Goal: Task Accomplishment & Management: Manage account settings

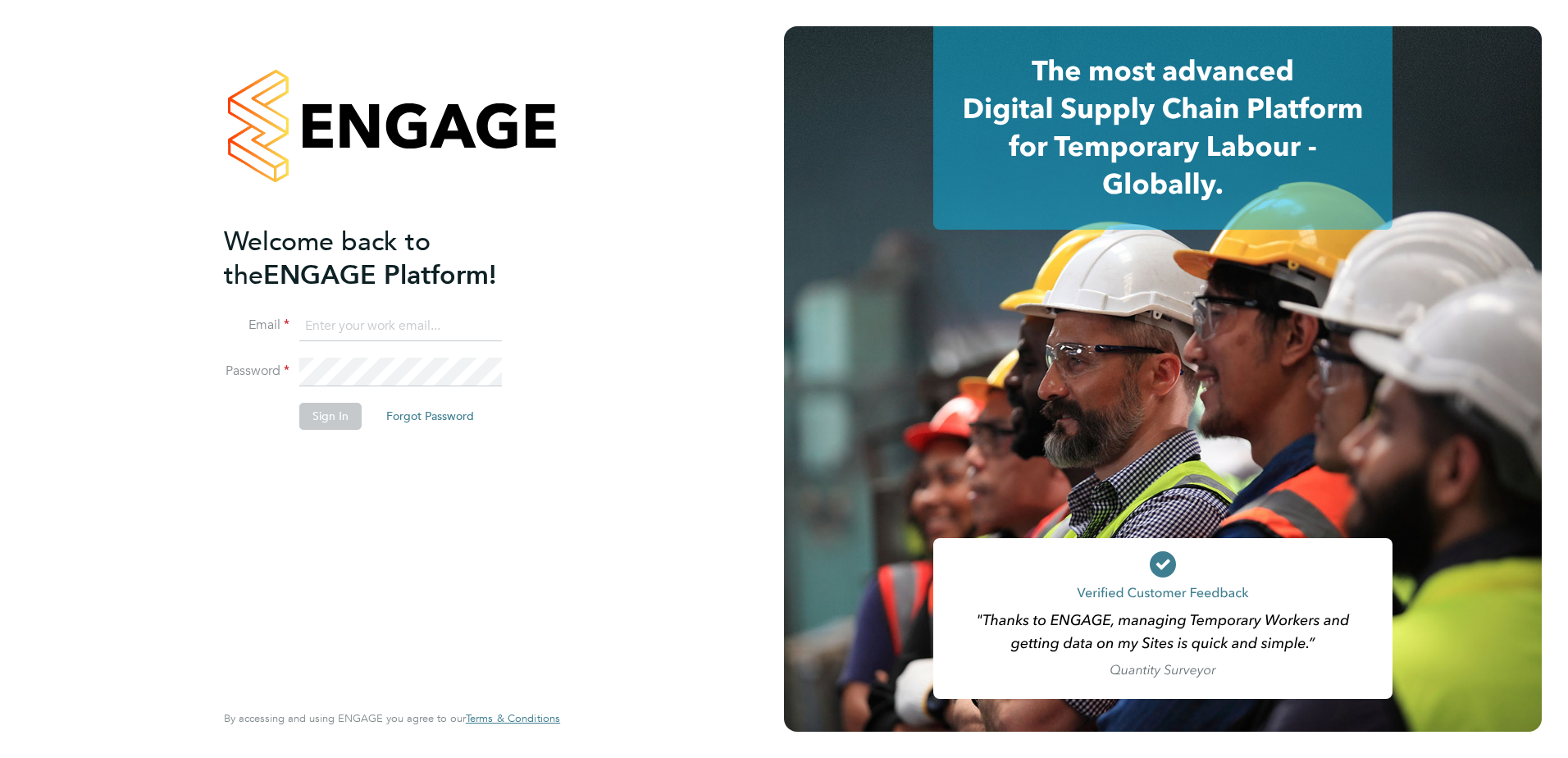
type input "nick.plumridge@konnectrecruit.co.uk"
click at [350, 420] on button "Sign In" at bounding box center [330, 415] width 62 height 26
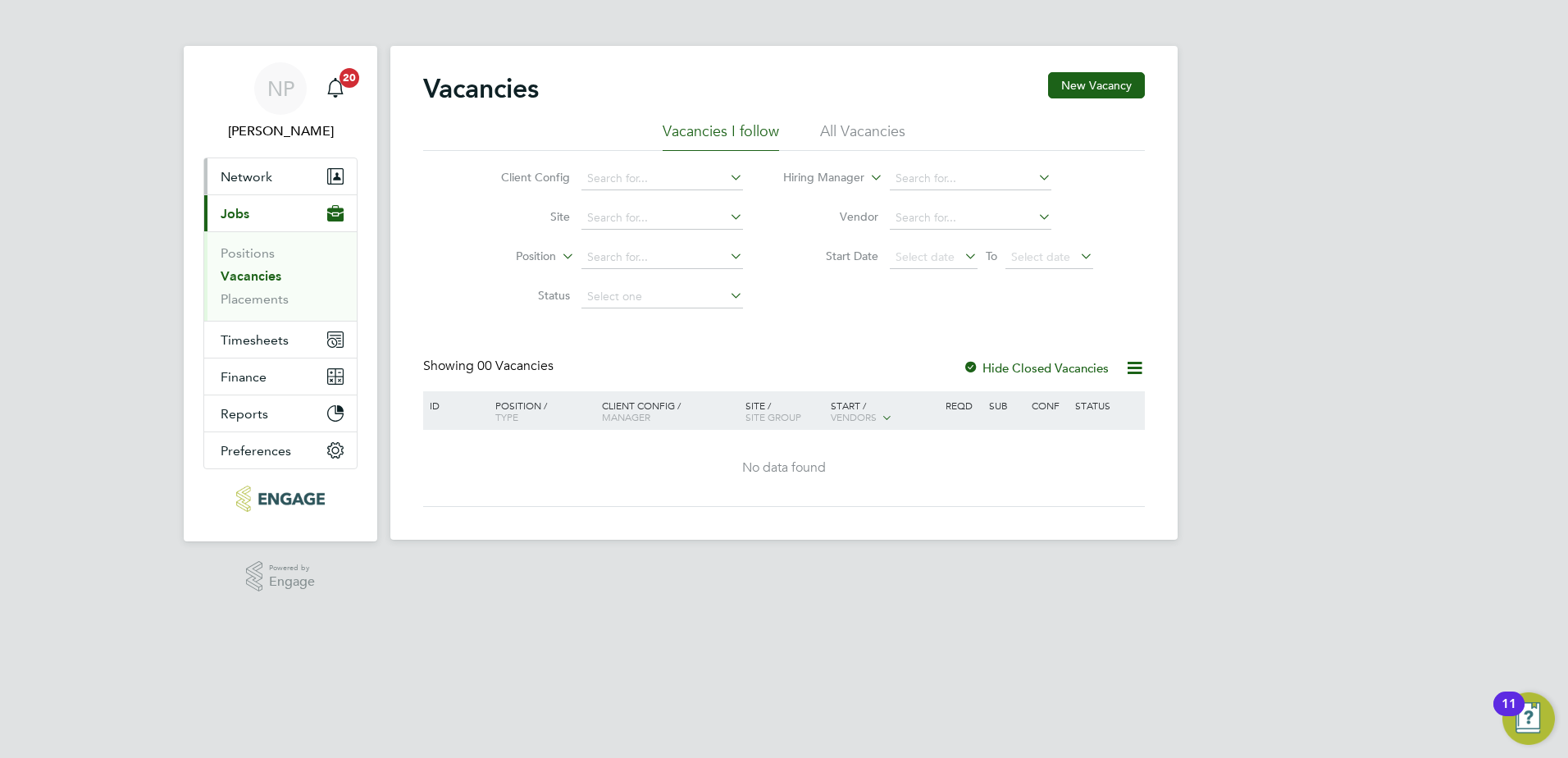
click at [252, 183] on span "Network" at bounding box center [246, 177] width 51 height 15
drag, startPoint x: 543, startPoint y: 588, endPoint x: 485, endPoint y: 93, distance: 498.4
click at [544, 566] on html "NP [PERSON_NAME] Notifications 20 Applications: Network Team Members Businesses…" at bounding box center [784, 283] width 1568 height 566
